Goal: Task Accomplishment & Management: Use online tool/utility

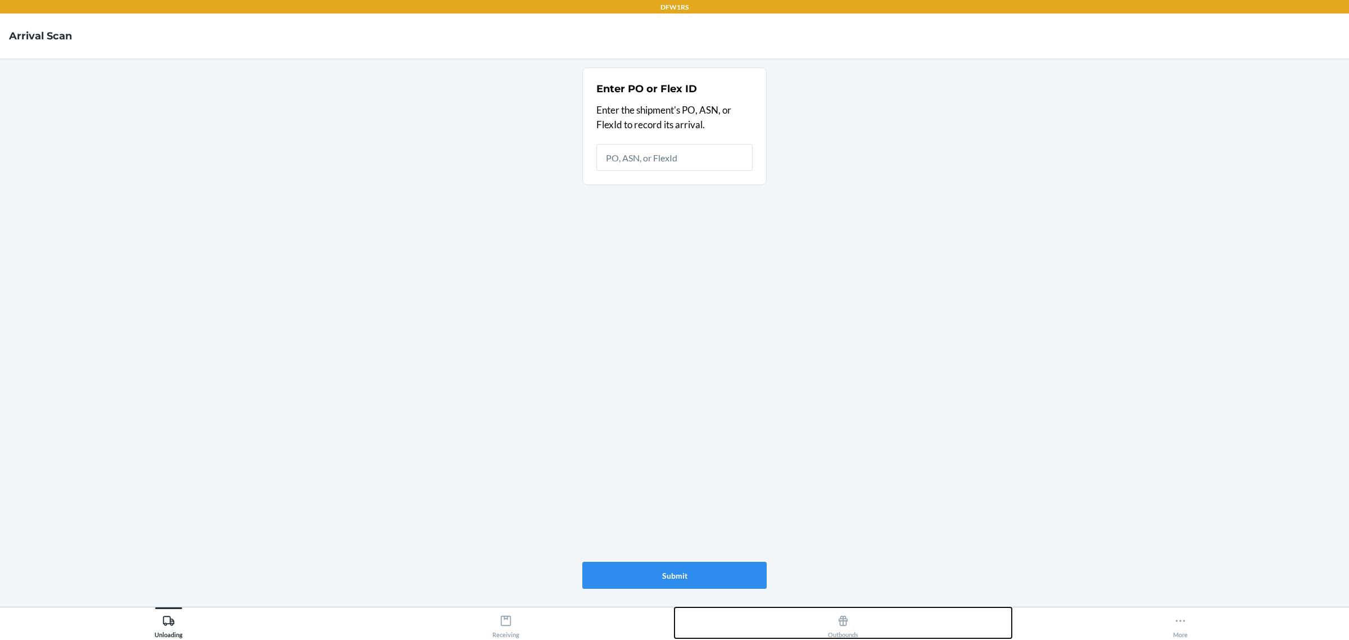
click at [818, 627] on button "Outbounds" at bounding box center [843, 622] width 337 height 31
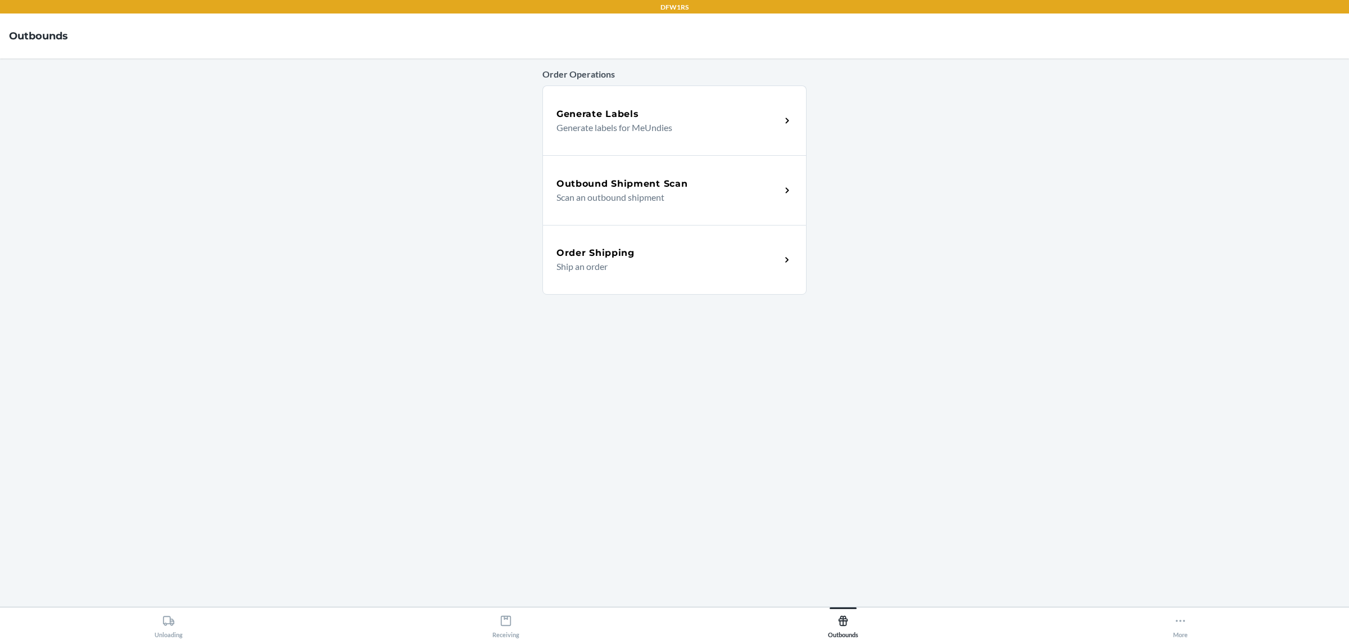
click at [570, 192] on p "Scan an outbound shipment" at bounding box center [664, 197] width 215 height 13
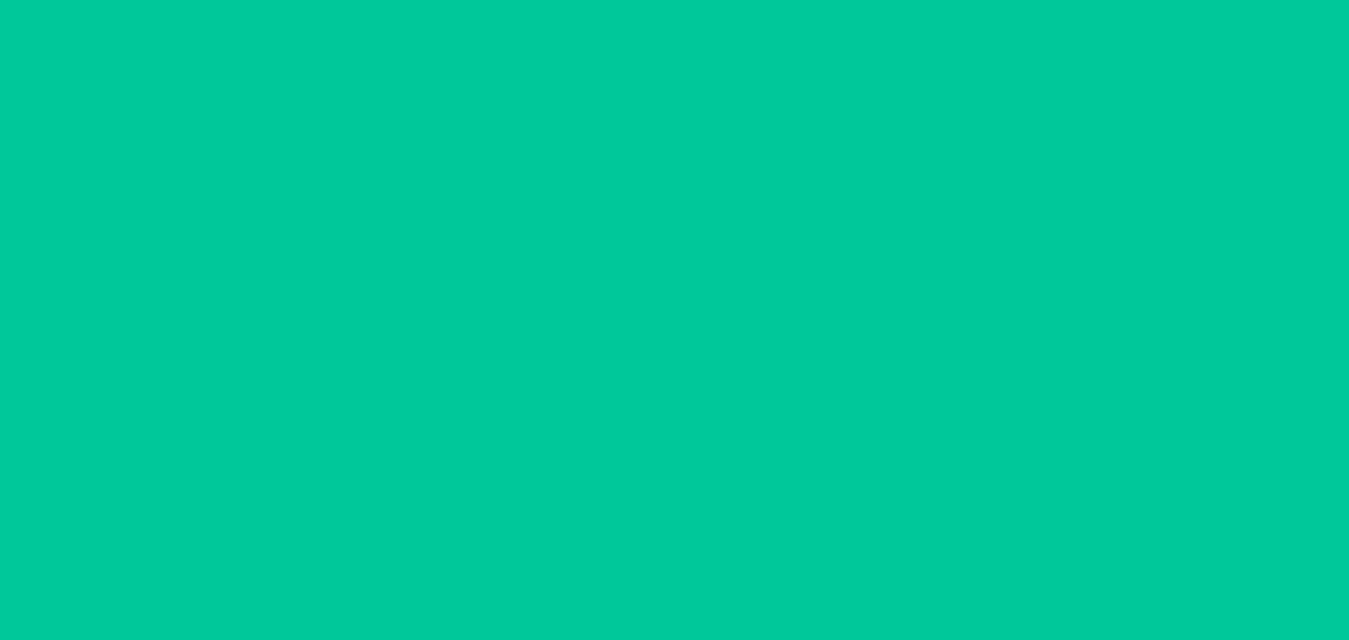
type input "09/22/2025"
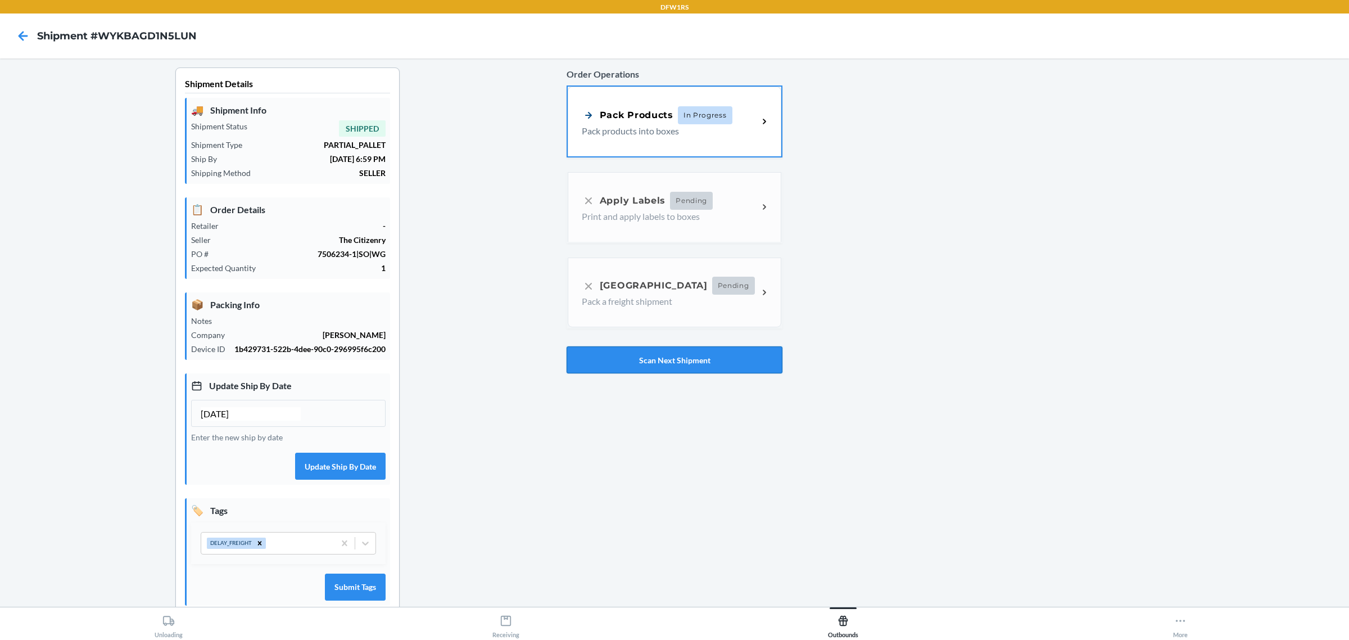
click at [647, 371] on div "Order Operations Pack Products In Progress Pack products into boxes Apply Label…" at bounding box center [675, 220] width 216 height 315
click at [648, 368] on button "Scan Next Shipment" at bounding box center [675, 359] width 216 height 27
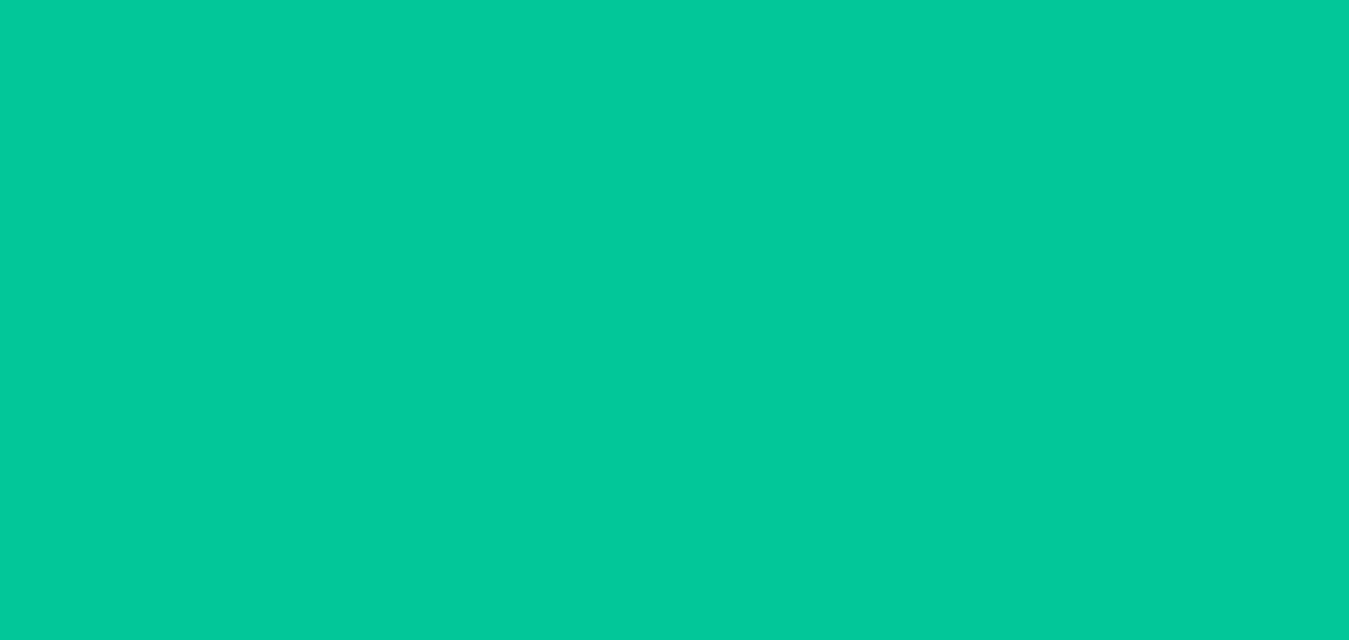
type input "09/22/2025"
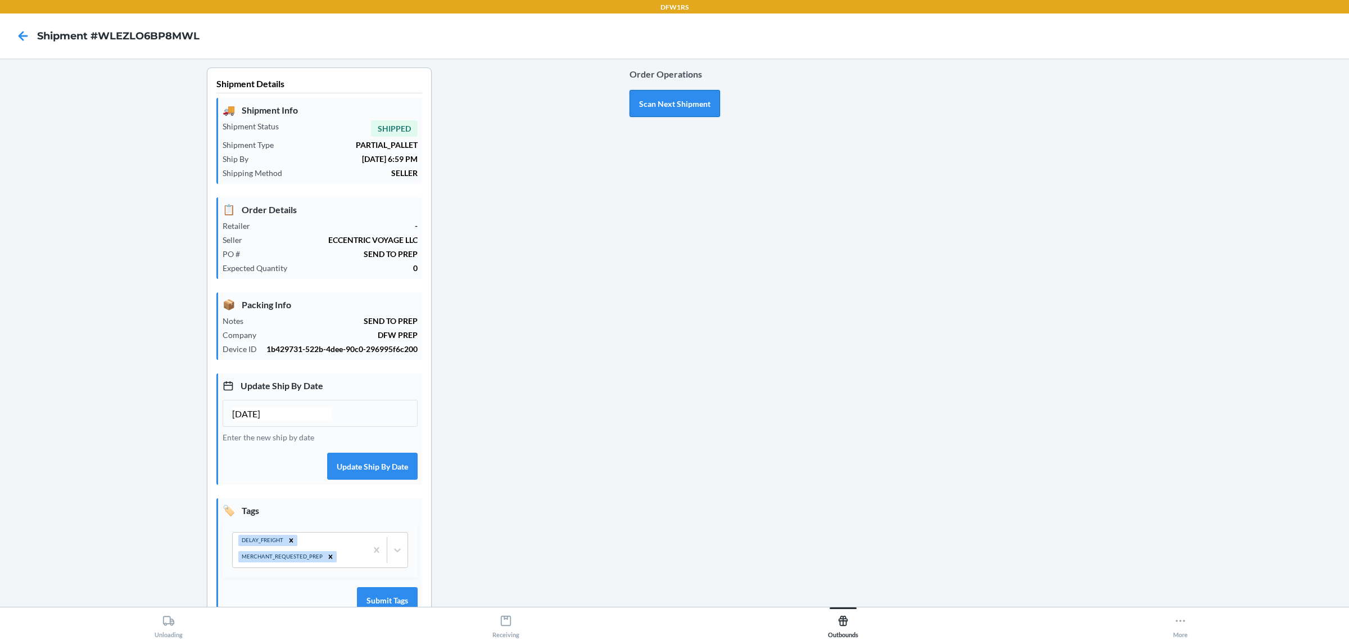
click at [670, 100] on button "Scan Next Shipment" at bounding box center [675, 103] width 91 height 27
